Goal: Task Accomplishment & Management: Complete application form

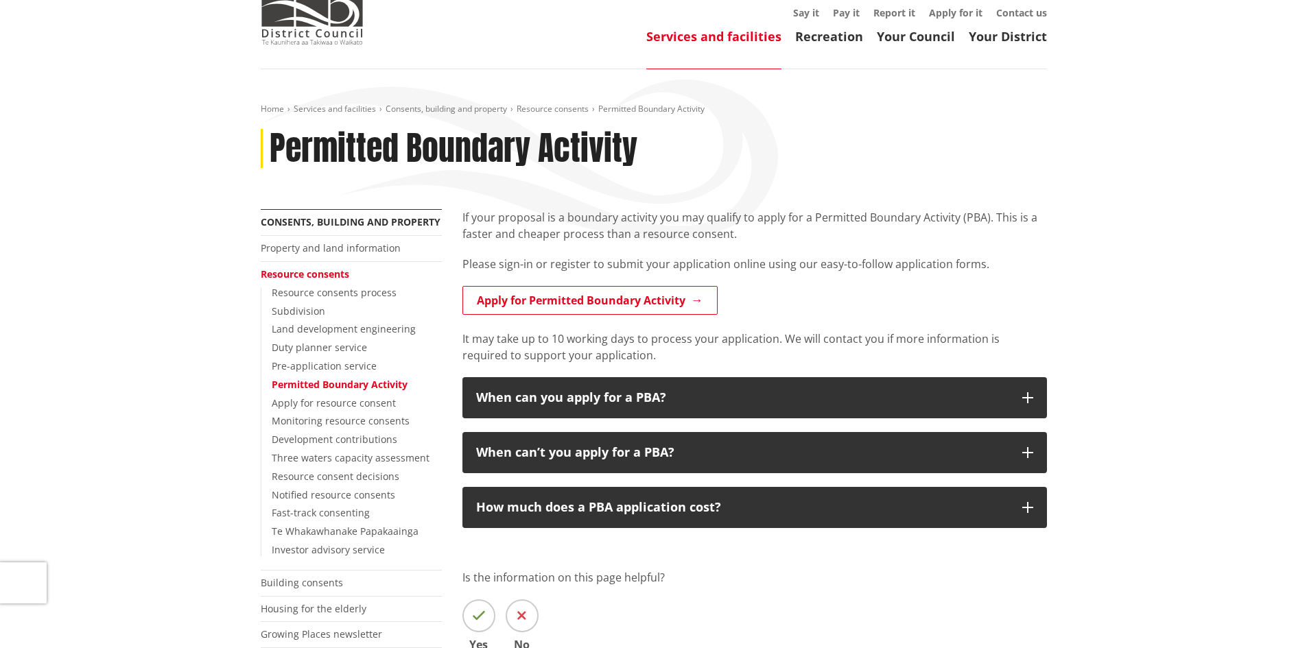
scroll to position [69, 0]
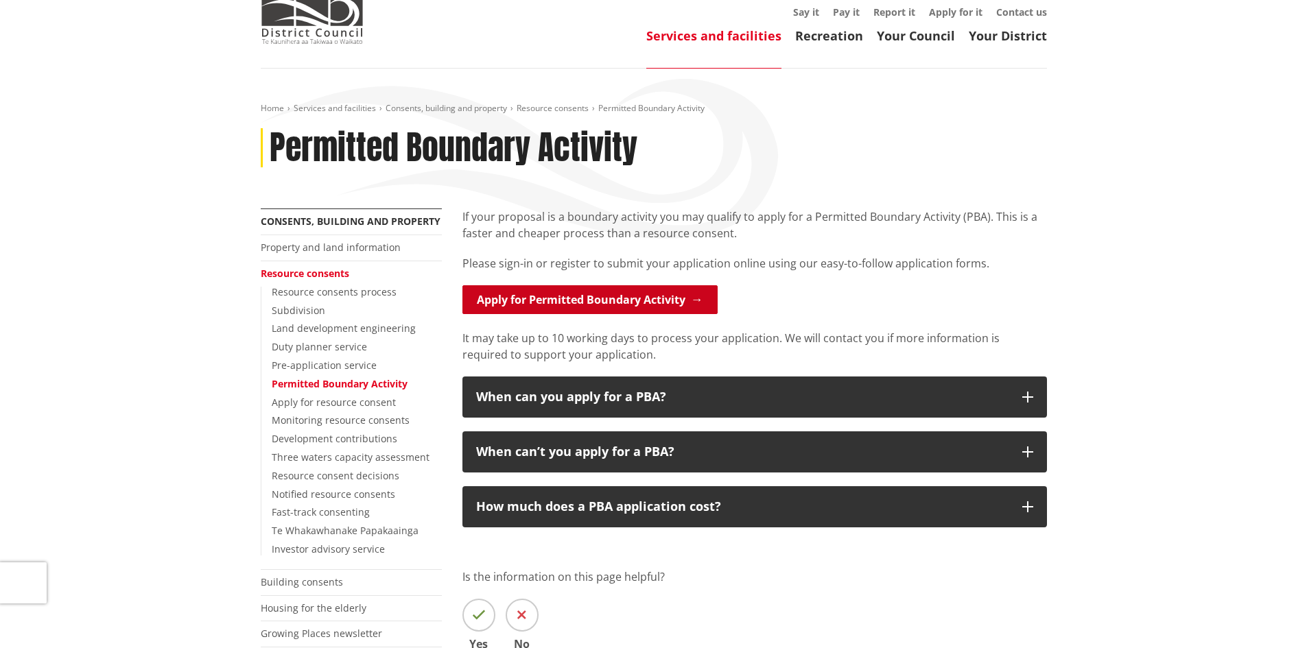
click at [669, 298] on link "Apply for Permitted Boundary Activity" at bounding box center [589, 299] width 255 height 29
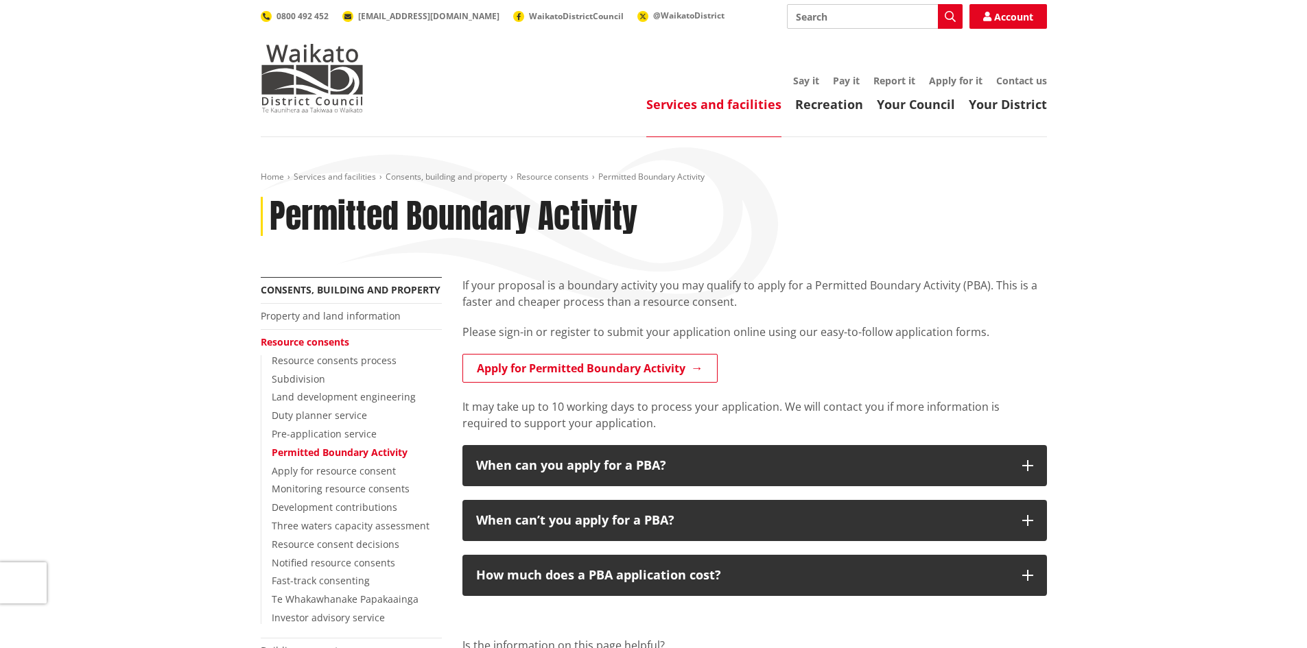
scroll to position [69, 0]
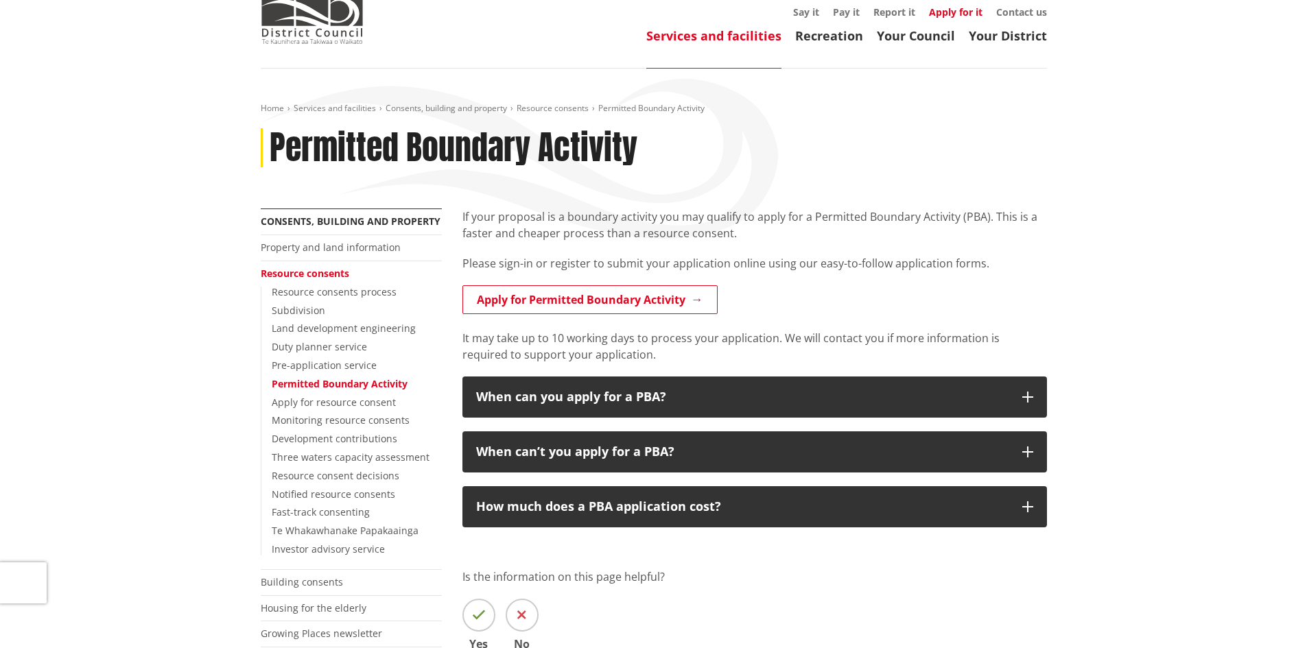
click at [951, 9] on link "Apply for it" at bounding box center [956, 11] width 54 height 13
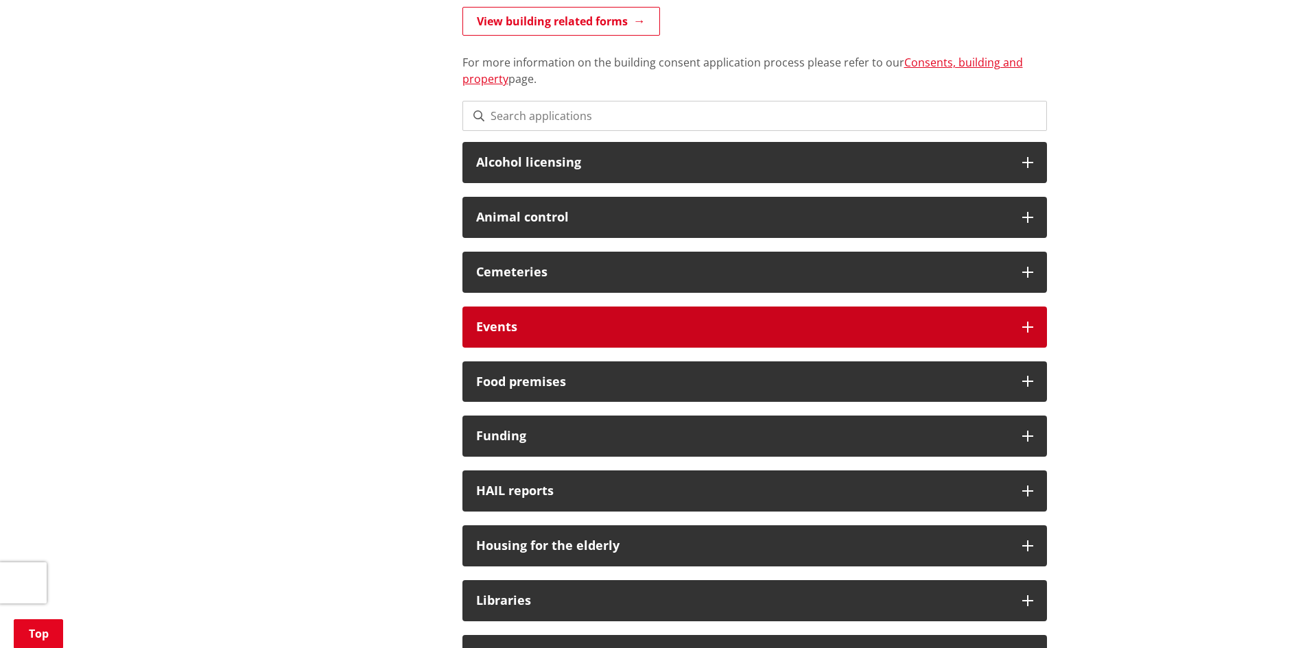
scroll to position [480, 0]
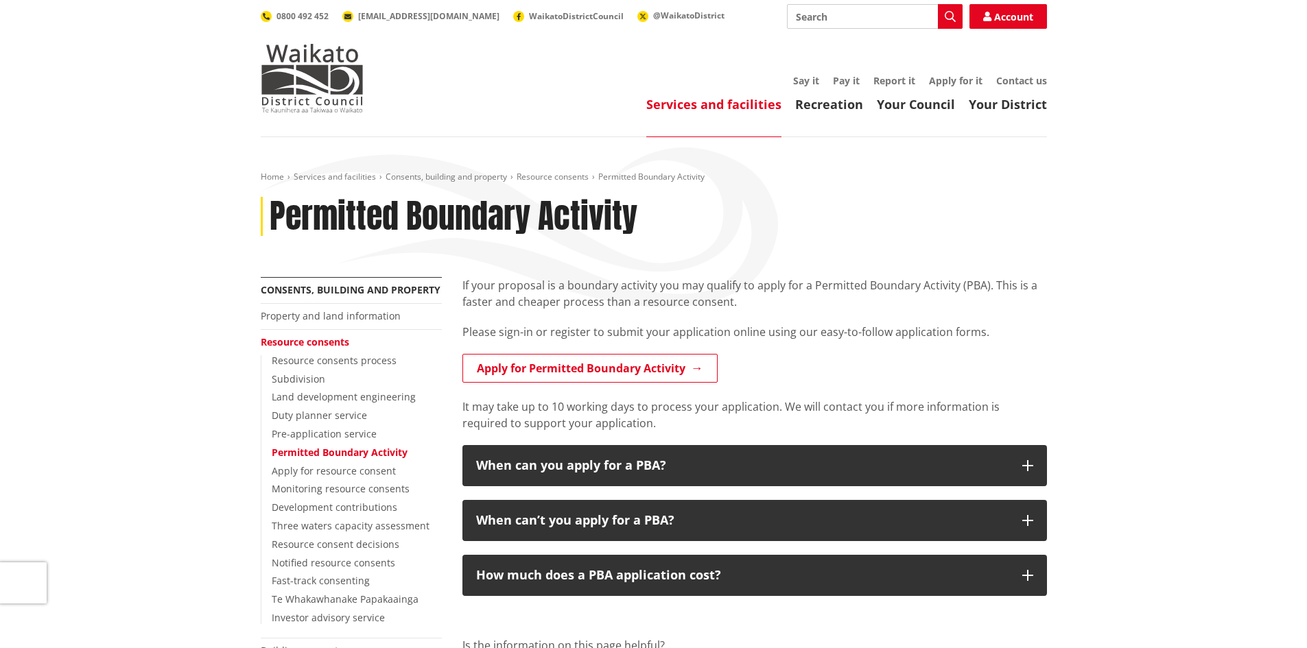
scroll to position [69, 0]
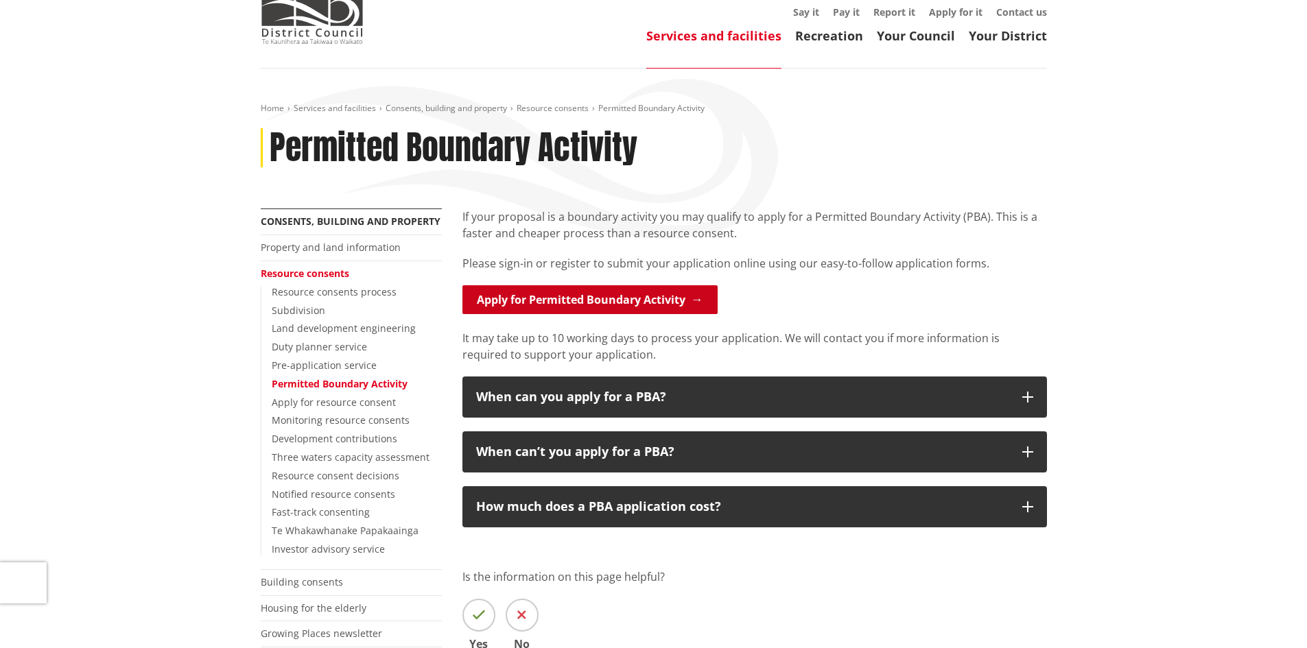
click at [564, 305] on link "Apply for Permitted Boundary Activity" at bounding box center [589, 299] width 255 height 29
